Goal: Task Accomplishment & Management: Complete application form

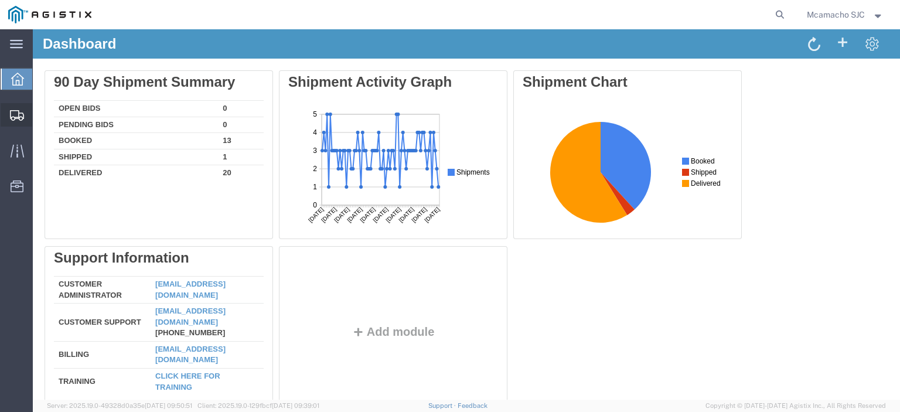
click at [23, 109] on svg-icon at bounding box center [17, 115] width 14 height 12
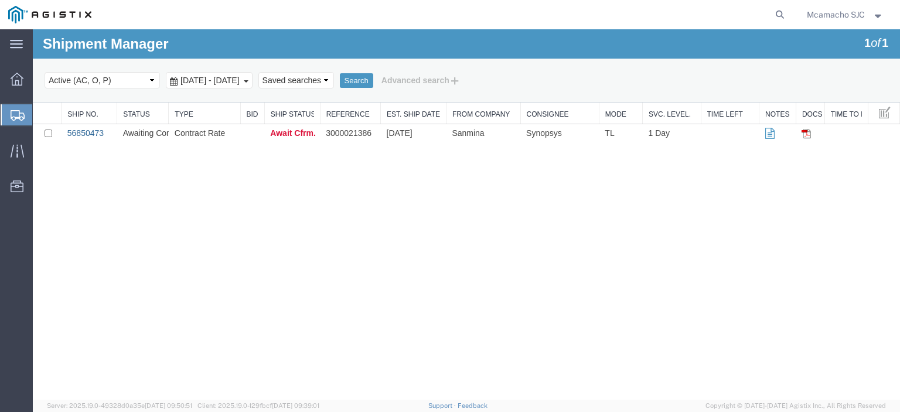
click at [93, 133] on link "56850473" at bounding box center [85, 132] width 36 height 9
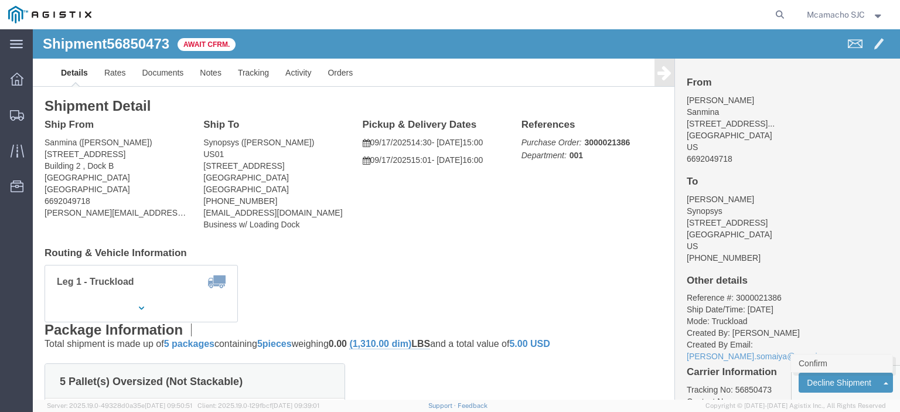
click link "Confirm"
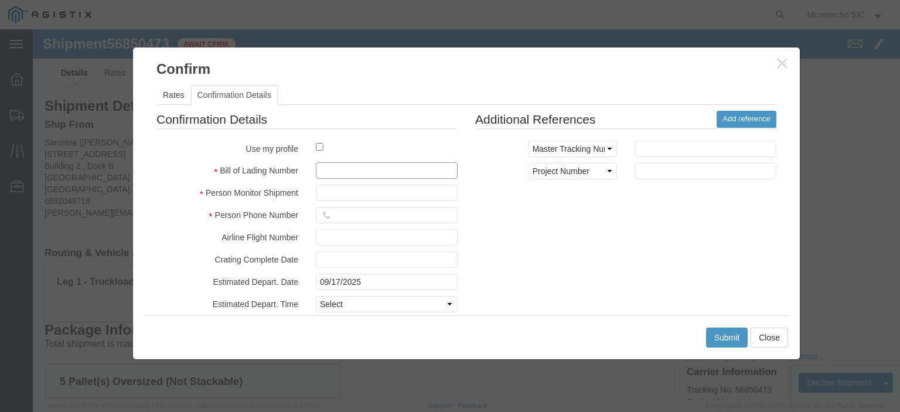
click input "text"
paste input "1000991846"
type input "1000991846"
type input "[PERSON_NAME]"
type input "4084571280"
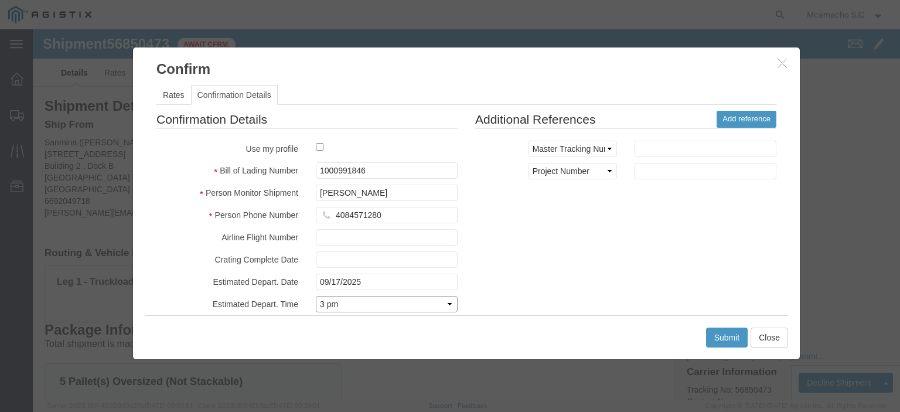
select select "1400"
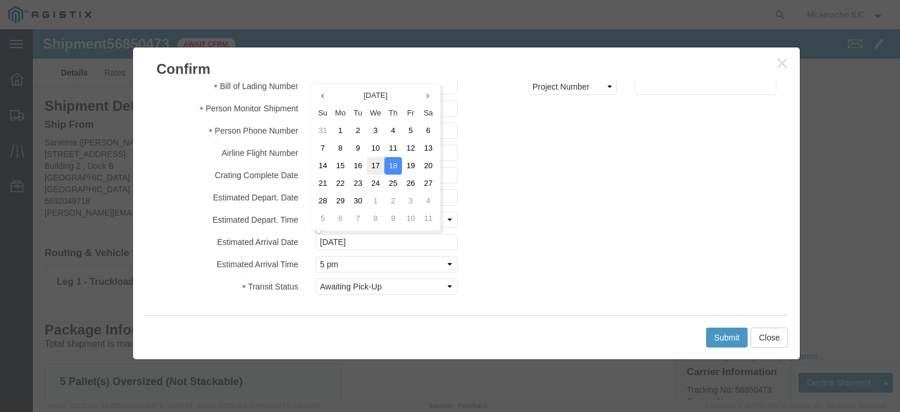
click td "17"
type input "09/17/2025"
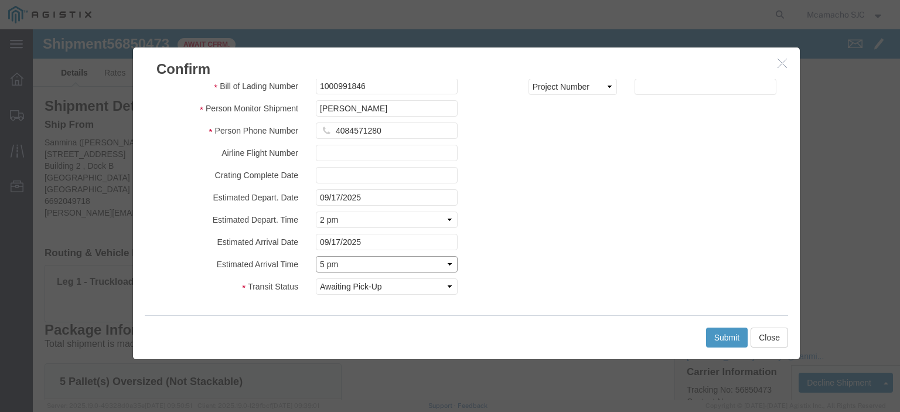
click select "Select Midnight 1 am 2 am 3 am 4 am 5 am 6 am 7 am 8 am 9 am 10 am 11 am 12 Noo…"
select select "1600"
click select "Select Midnight 1 am 2 am 3 am 4 am 5 am 6 am 7 am 8 am 9 am 10 am 11 am 12 Noo…"
click button "Submit"
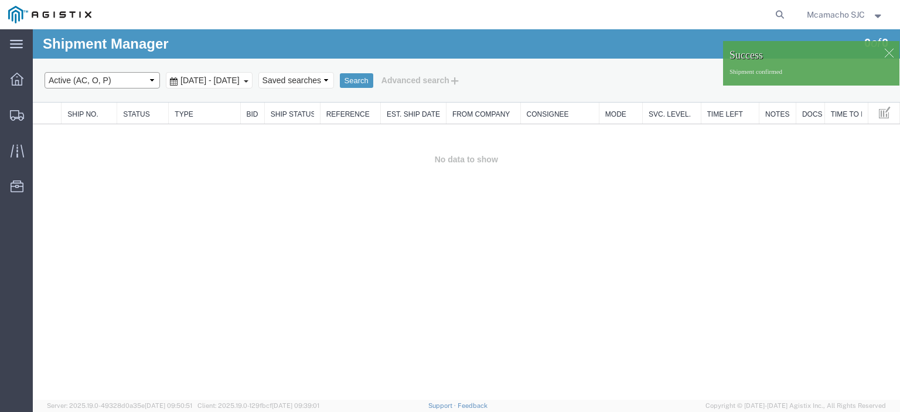
click at [134, 76] on select "Select status Active (AC, O, P) All Approved Awaiting Confirmation (AC) Booked …" at bounding box center [102, 80] width 115 height 16
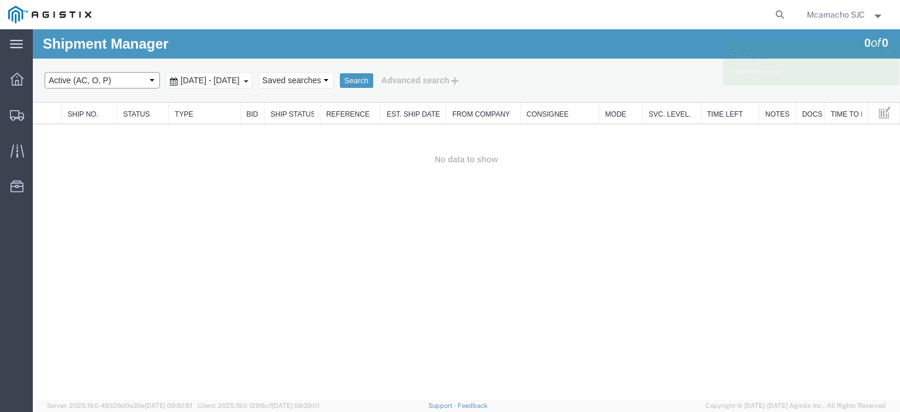
select select "BOOK"
click at [45, 72] on select "Select status Active (AC, O, P) All Approved Awaiting Confirmation (AC) Booked …" at bounding box center [102, 80] width 115 height 16
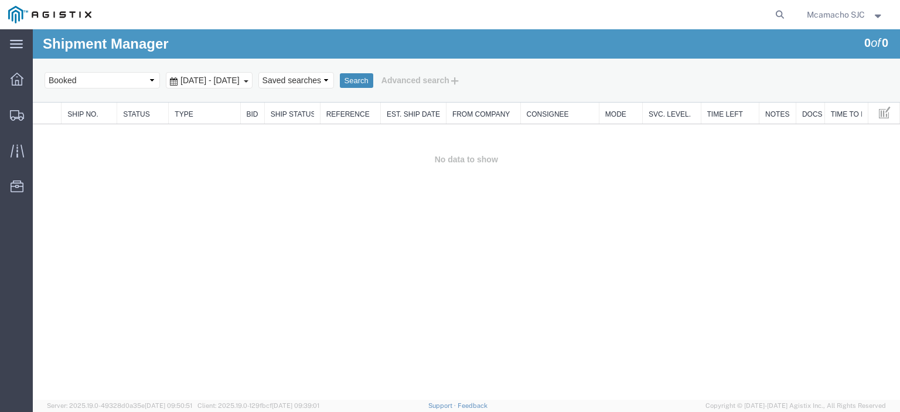
click at [373, 80] on button "Search" at bounding box center [356, 80] width 33 height 15
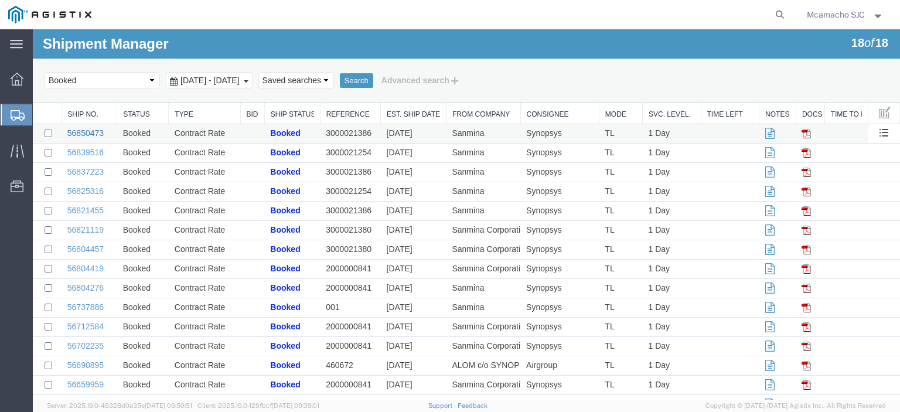
click at [94, 132] on link "56850473" at bounding box center [85, 132] width 36 height 9
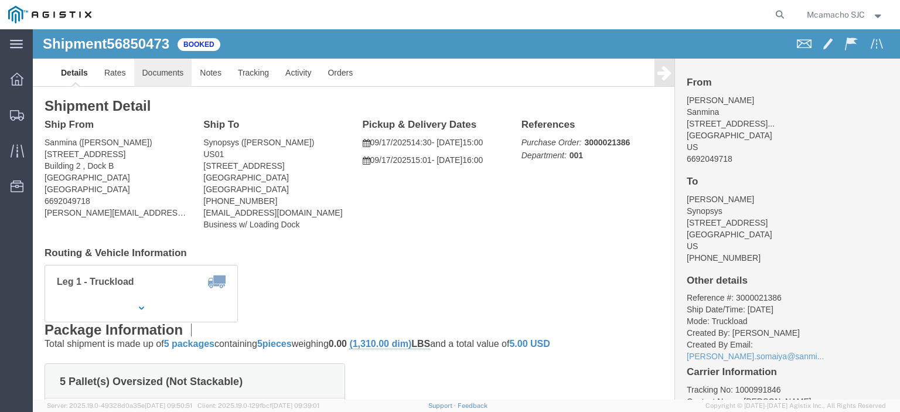
click link "Documents"
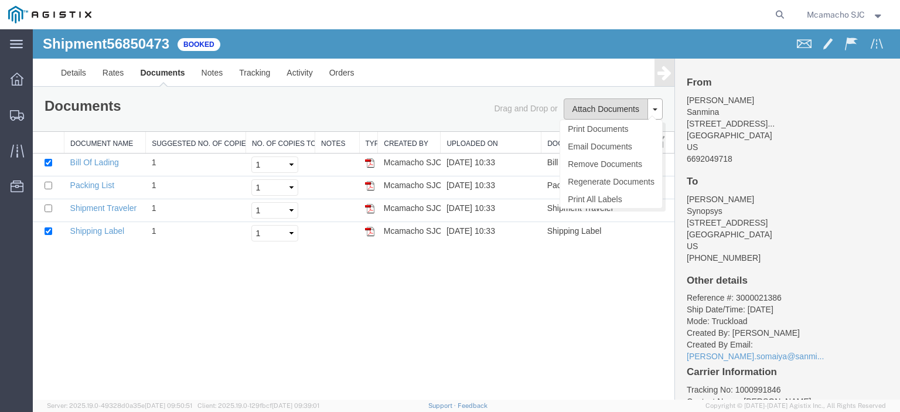
click at [603, 114] on button "Attach Documents" at bounding box center [606, 108] width 84 height 21
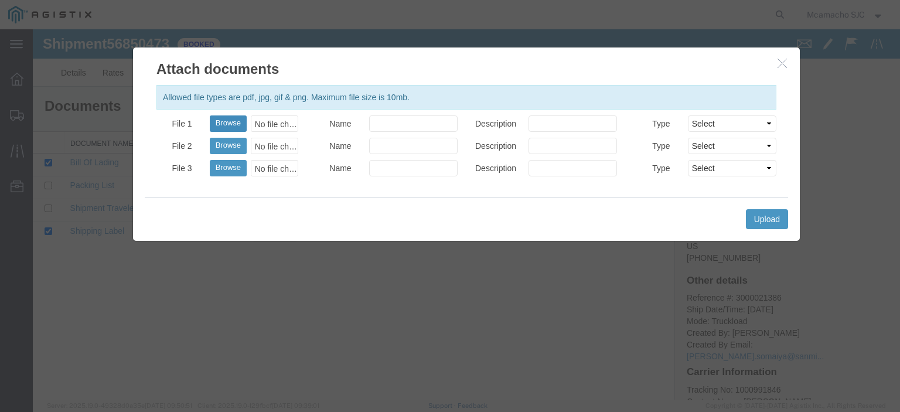
click at [224, 119] on button "Browse" at bounding box center [228, 123] width 37 height 16
type input "C:\fakepath\1000991846.pdf"
click at [423, 125] on input "Name" at bounding box center [413, 123] width 89 height 16
type input "AIRGROUP"
click at [537, 121] on input "Description" at bounding box center [573, 123] width 89 height 16
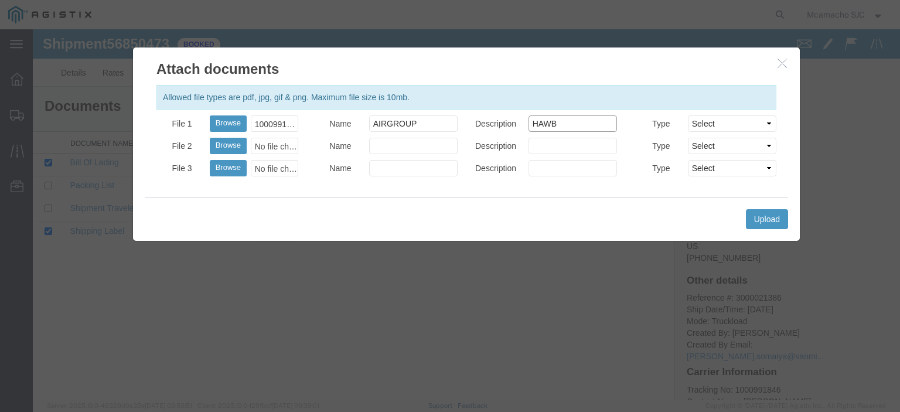
type input "HAWB"
click at [703, 126] on select "Select AWB Label Bill of Lading/Air Waybill Certificate of Origin (English) Cla…" at bounding box center [732, 123] width 89 height 16
select select "BILL_OF_LADING"
click at [688, 115] on select "Select AWB Label Bill of Lading/Air Waybill Certificate of Origin (English) Cla…" at bounding box center [732, 123] width 89 height 16
click at [761, 217] on button "Upload" at bounding box center [767, 219] width 42 height 20
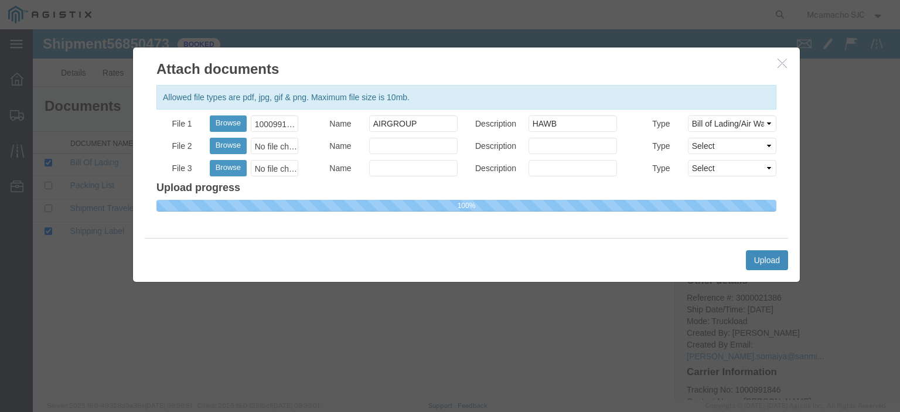
select select
